Goal: Information Seeking & Learning: Learn about a topic

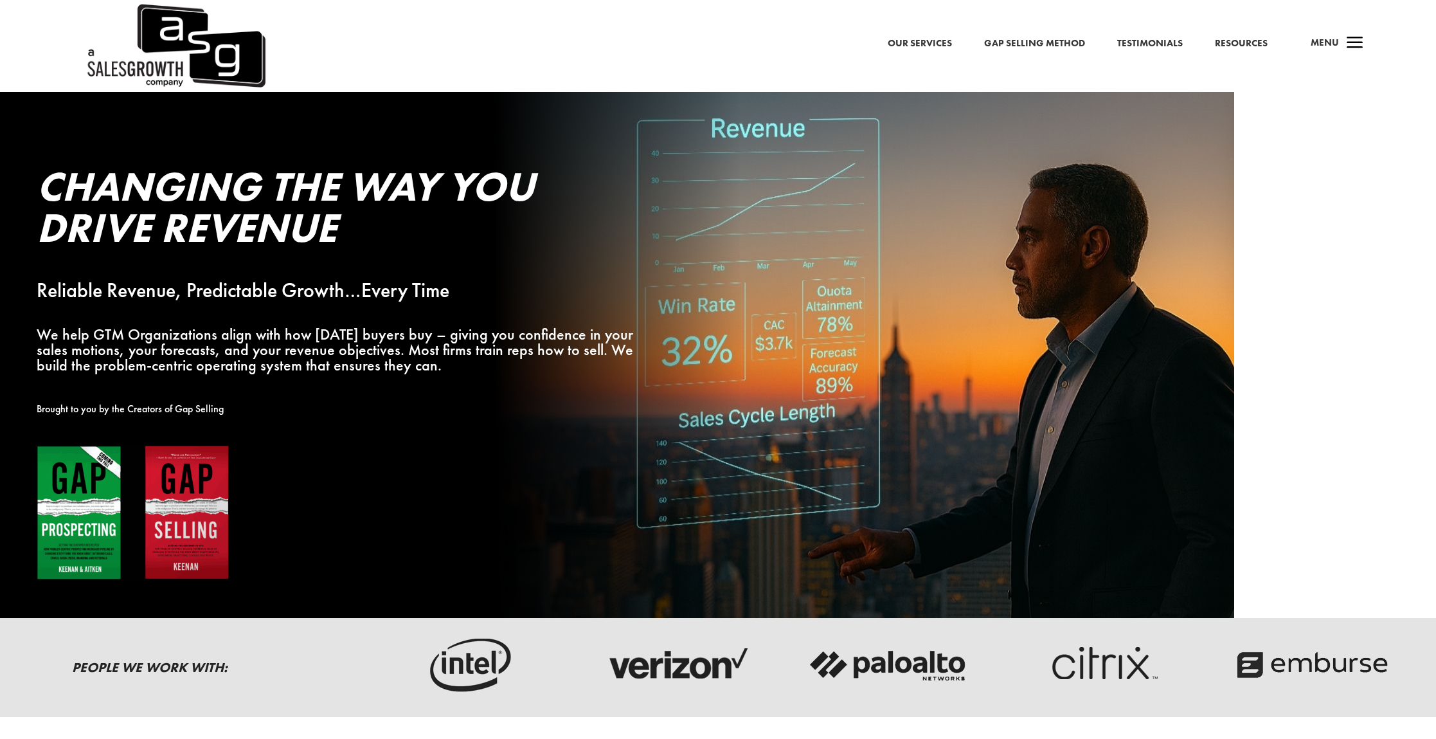
click at [915, 44] on link "Our Services" at bounding box center [920, 43] width 64 height 17
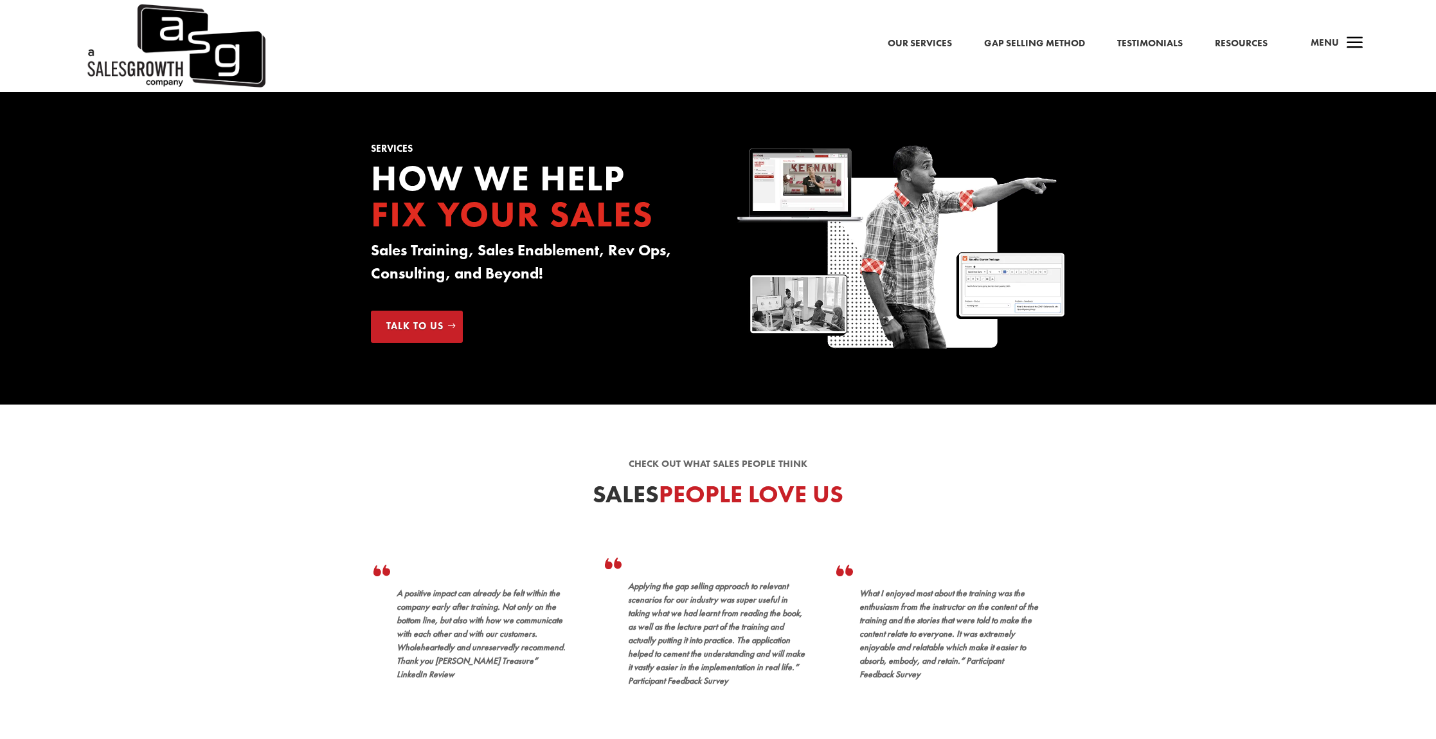
scroll to position [3, 0]
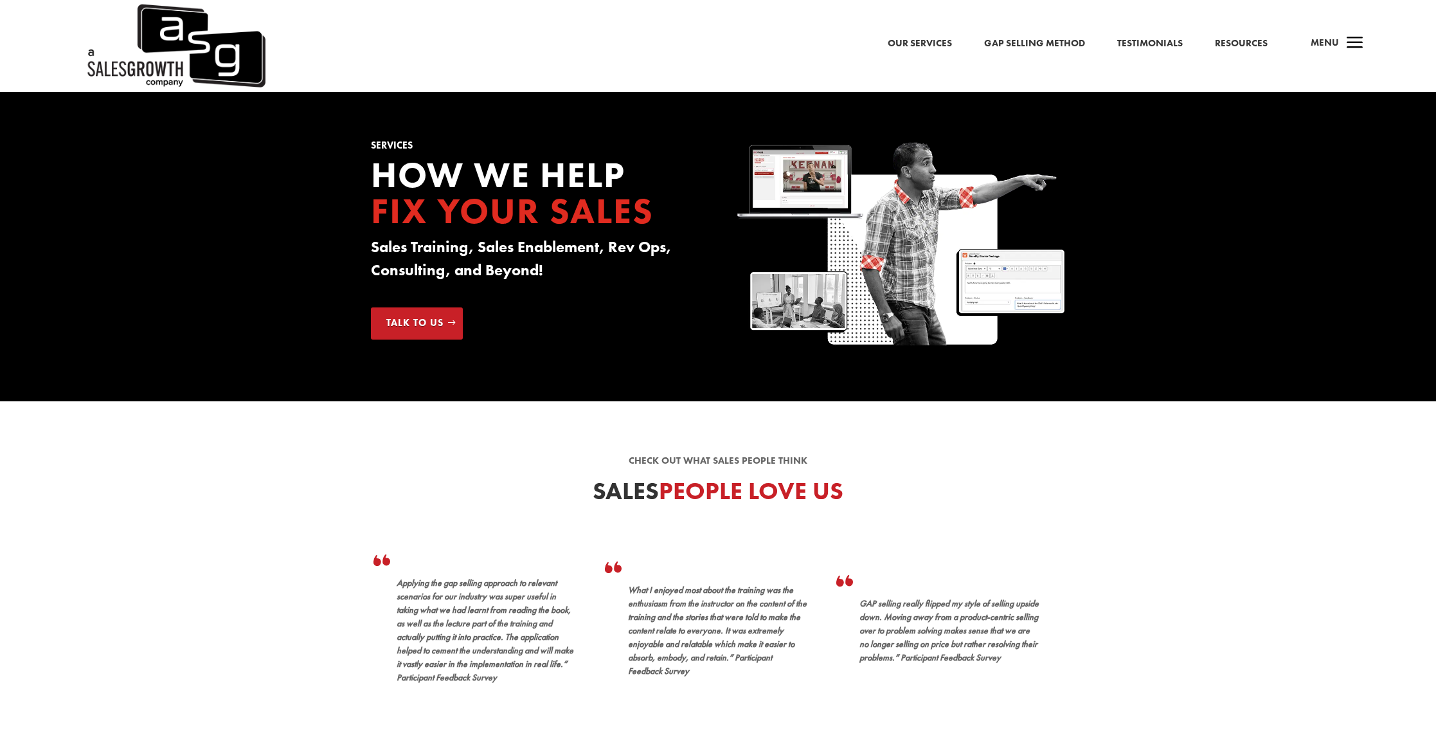
click at [1038, 40] on link "Gap Selling Method" at bounding box center [1034, 40] width 101 height 17
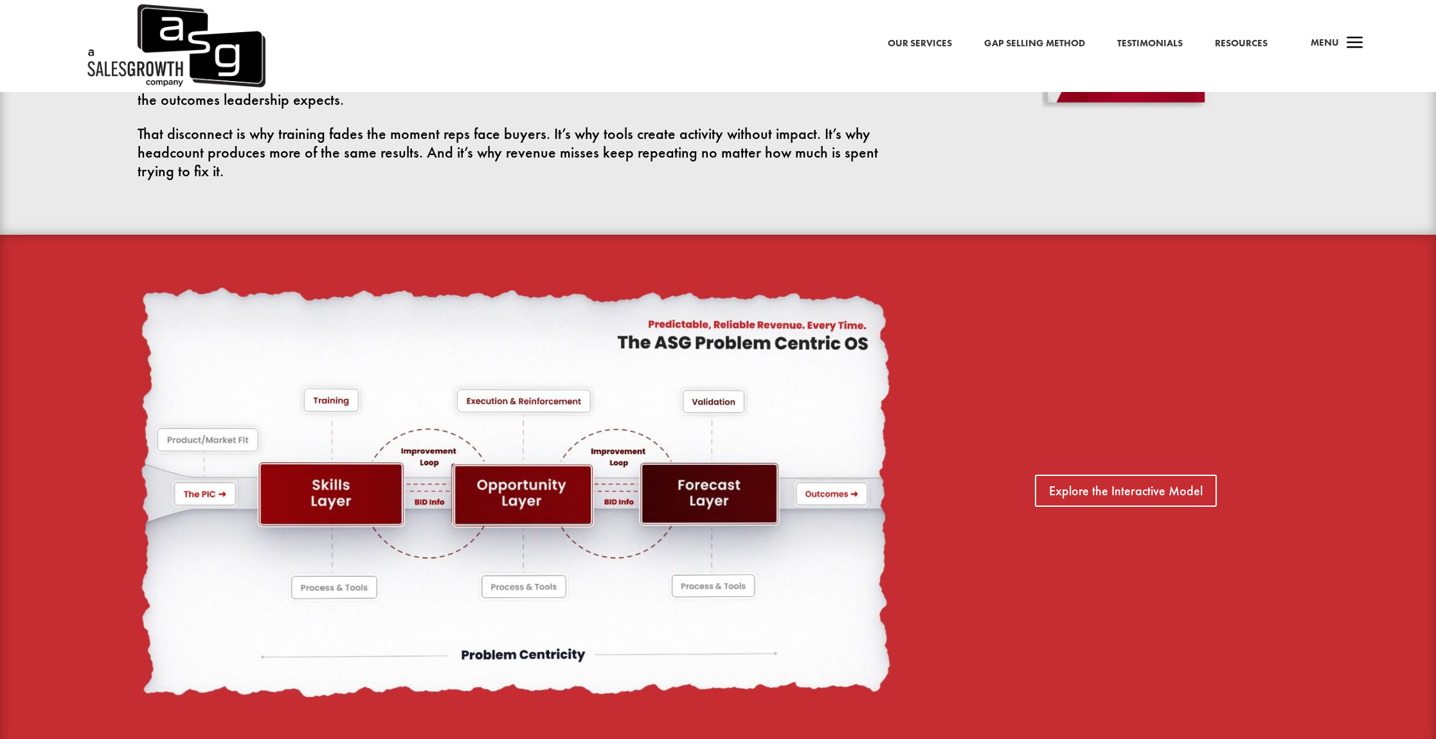
scroll to position [901, 0]
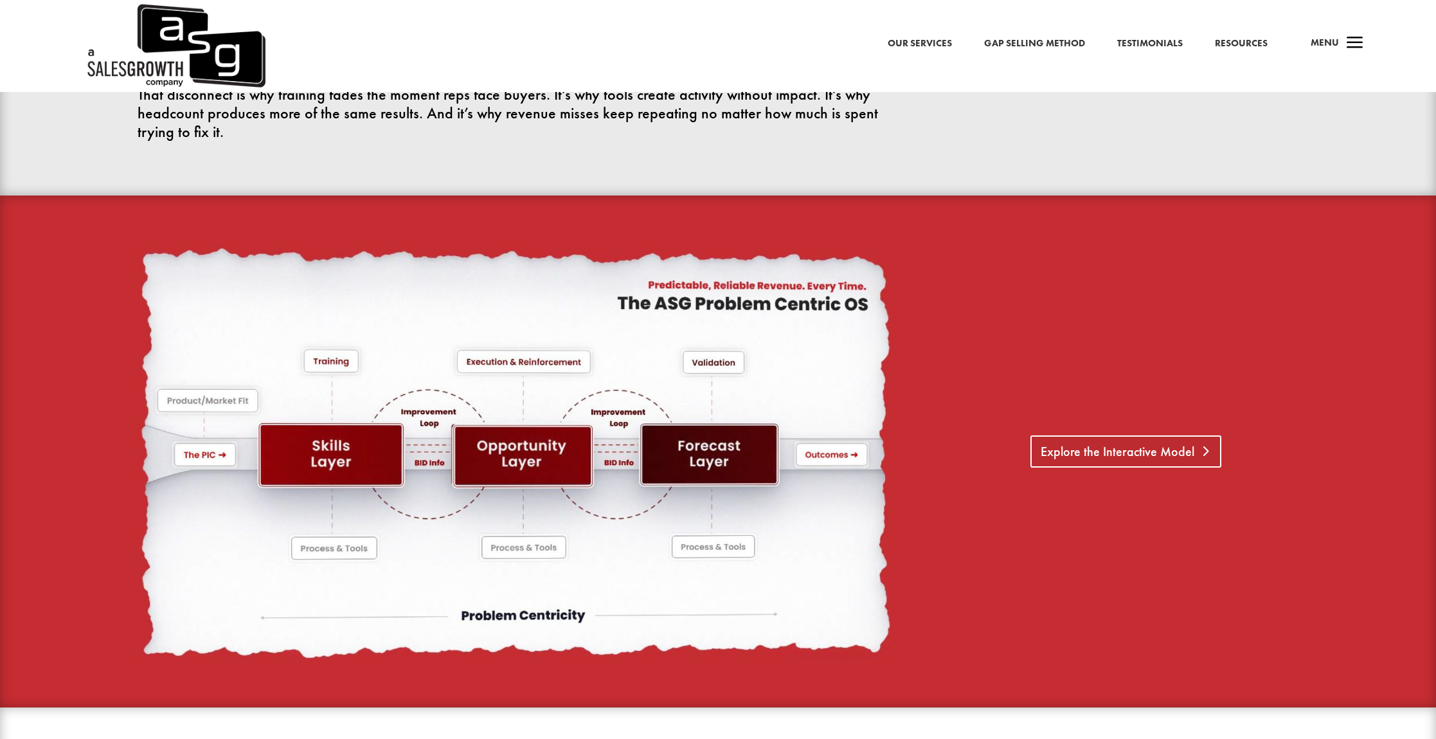
click at [1117, 456] on link "Explore the Interactive Model" at bounding box center [1125, 451] width 191 height 32
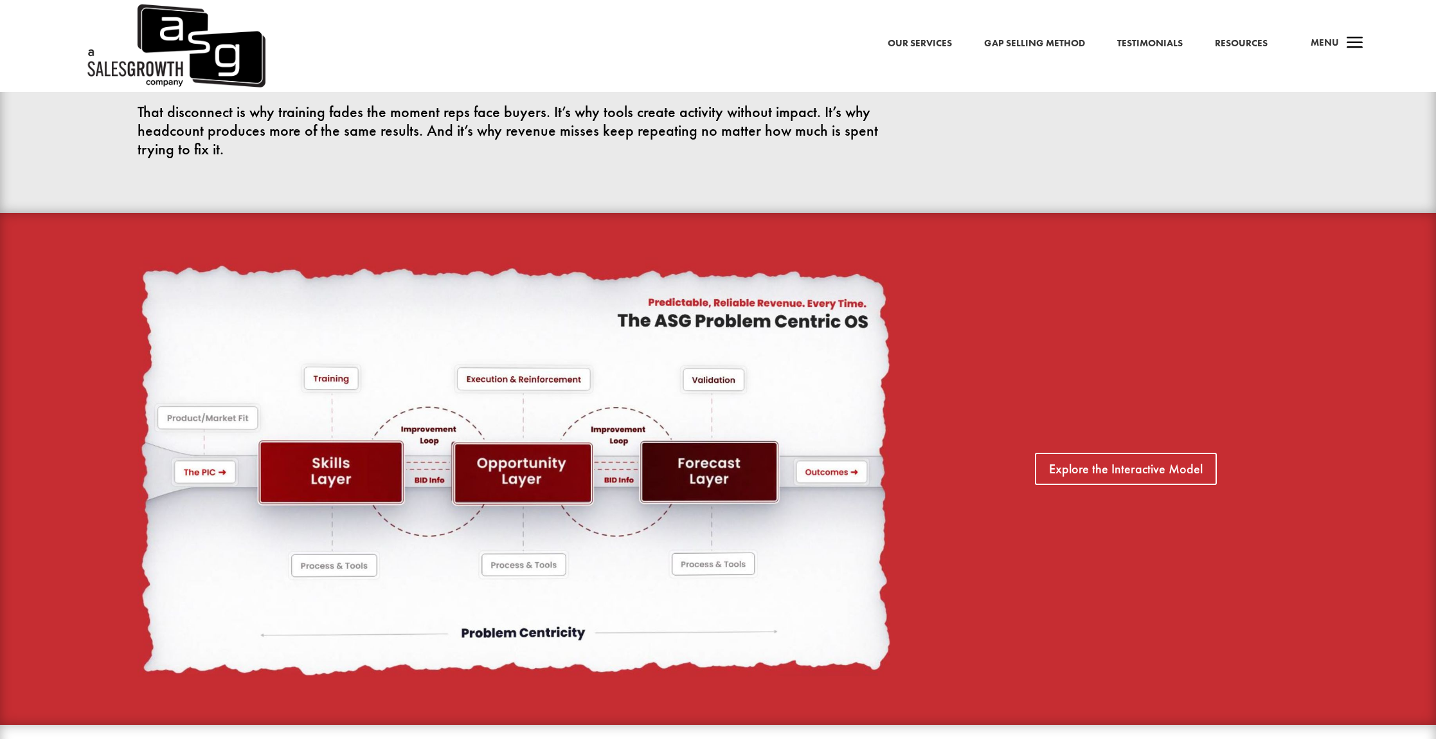
scroll to position [886, 0]
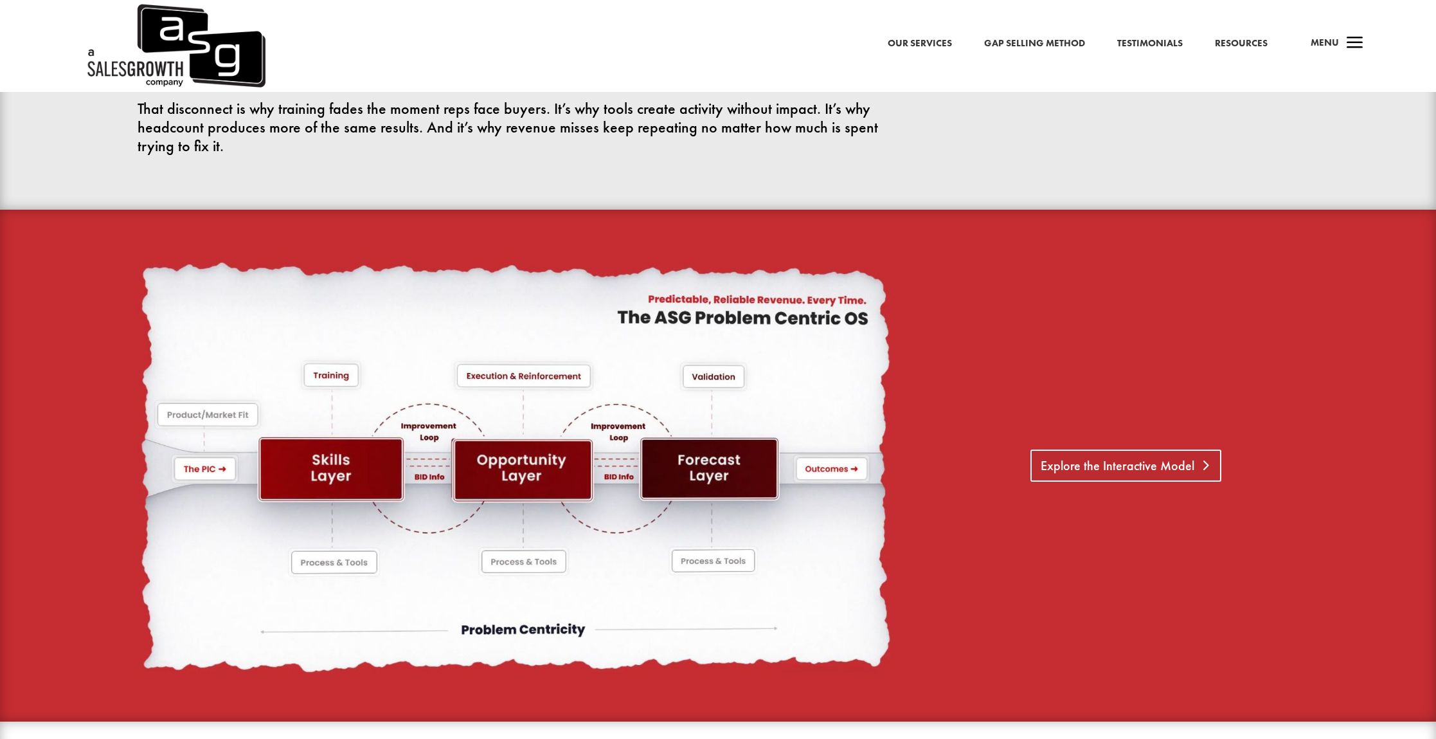
click at [1128, 466] on link "Explore the Interactive Model" at bounding box center [1125, 465] width 191 height 32
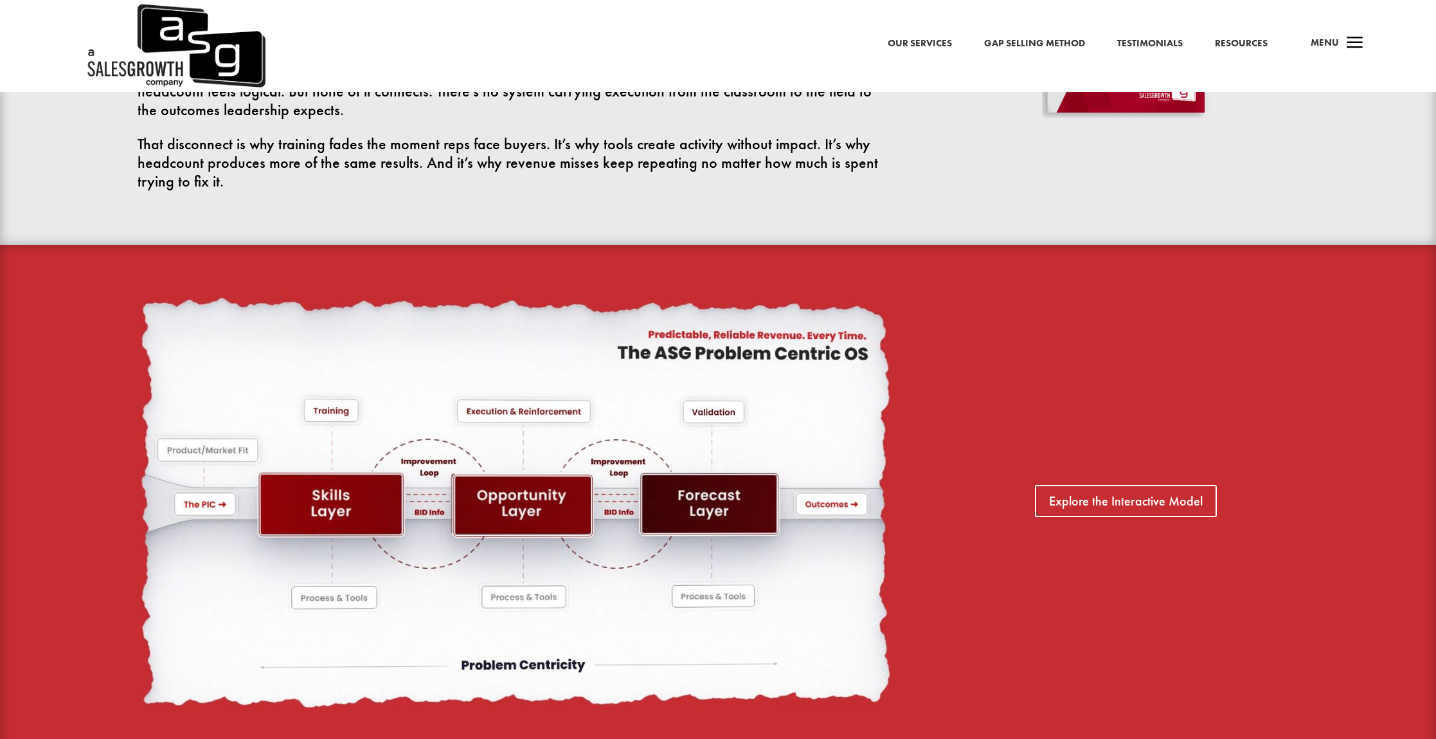
scroll to position [856, 0]
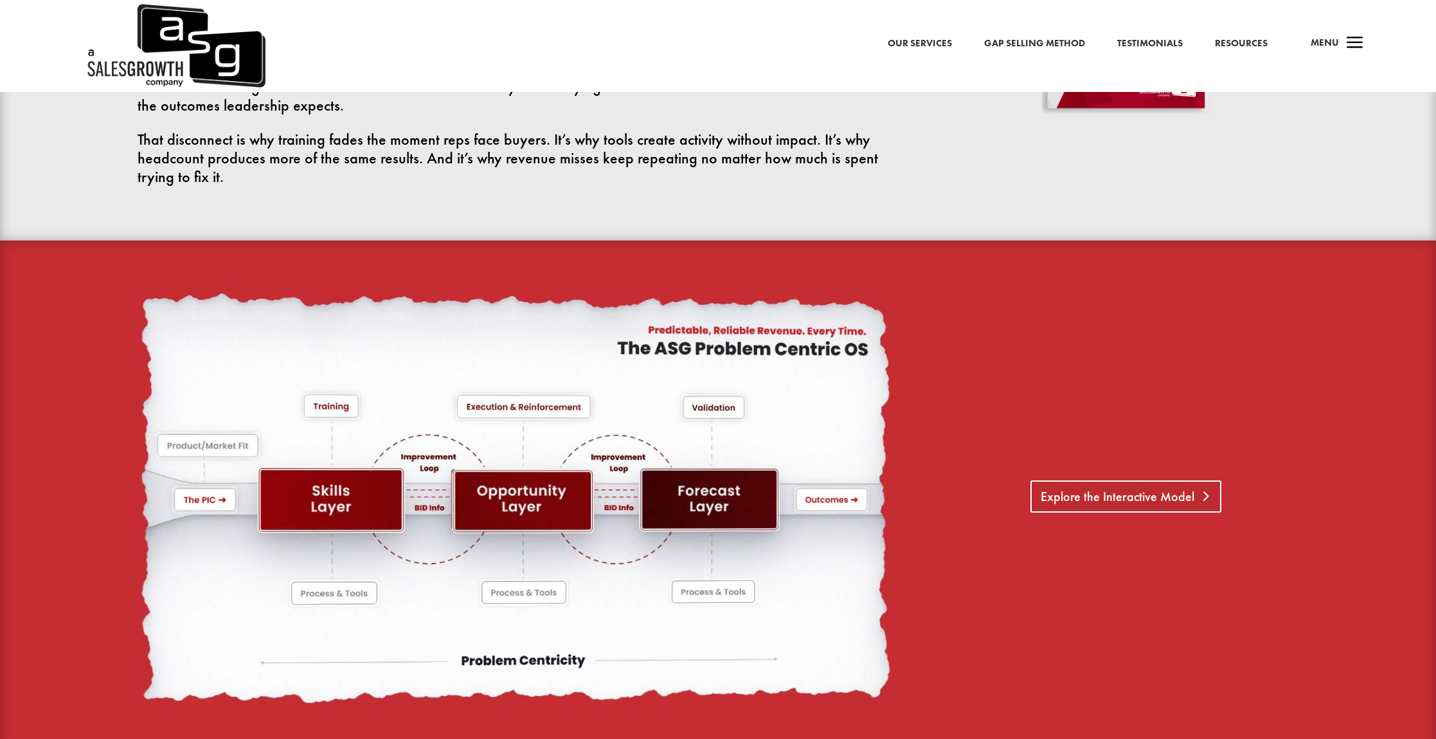
click at [1132, 494] on link "Explore the Interactive Model" at bounding box center [1125, 496] width 191 height 32
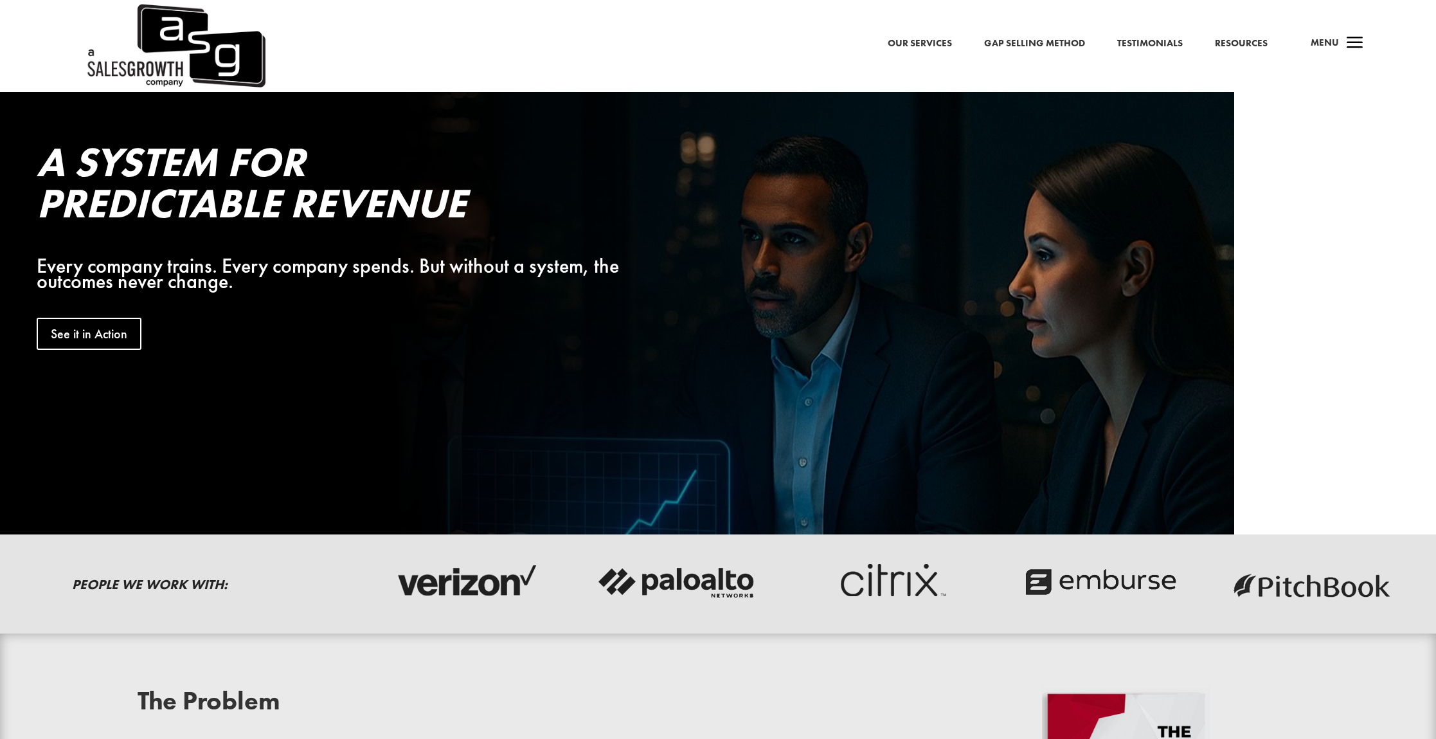
scroll to position [0, 0]
